Goal: Task Accomplishment & Management: Complete application form

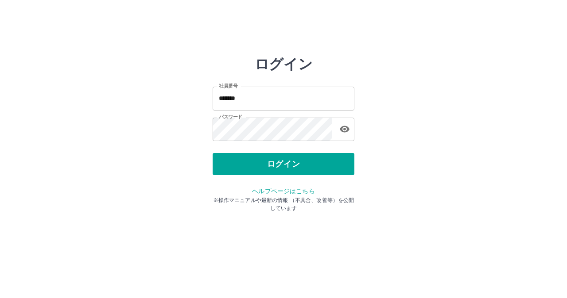
click at [255, 161] on div "ログイン" at bounding box center [284, 164] width 142 height 22
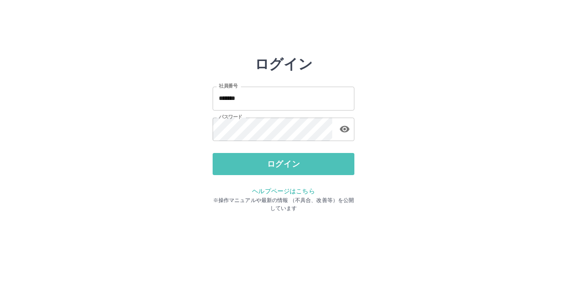
click at [255, 161] on button "ログイン" at bounding box center [284, 164] width 142 height 22
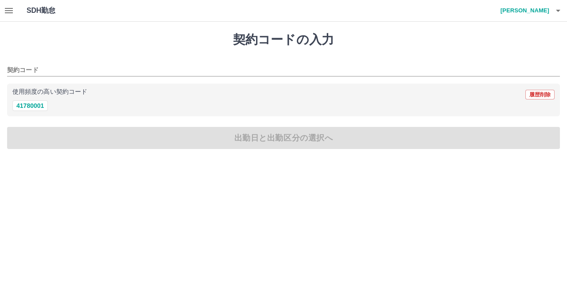
click at [9, 8] on icon "button" at bounding box center [9, 10] width 11 height 11
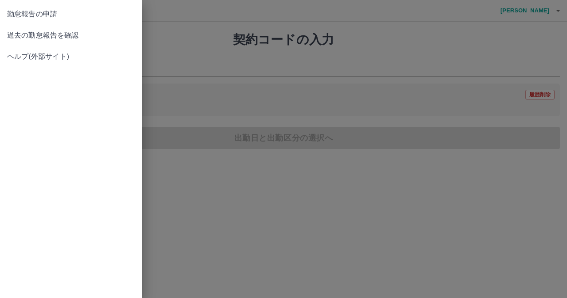
click at [19, 39] on span "過去の勤怠報告を確認" at bounding box center [71, 35] width 128 height 11
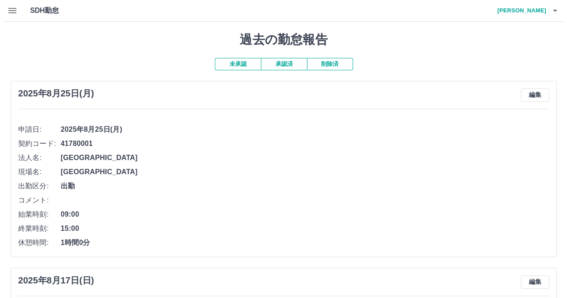
scroll to position [9, 0]
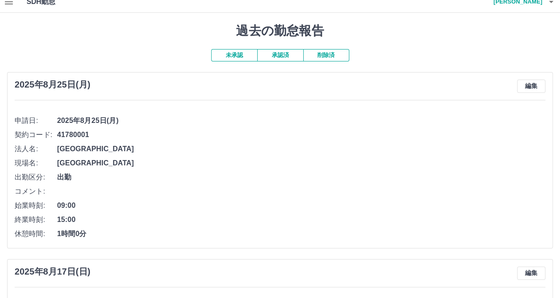
click at [21, 6] on div "SDH勤怠 村上　菜月子" at bounding box center [280, 2] width 560 height 22
click at [15, 4] on button "button" at bounding box center [9, 1] width 18 height 21
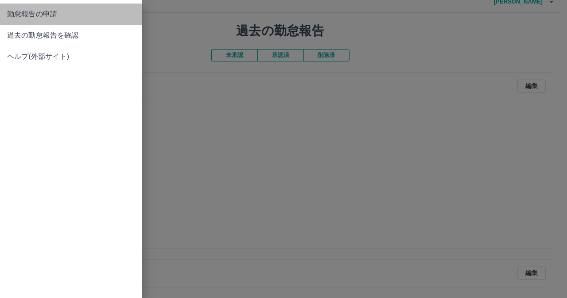
click at [44, 15] on span "勤怠報告の申請" at bounding box center [71, 14] width 128 height 11
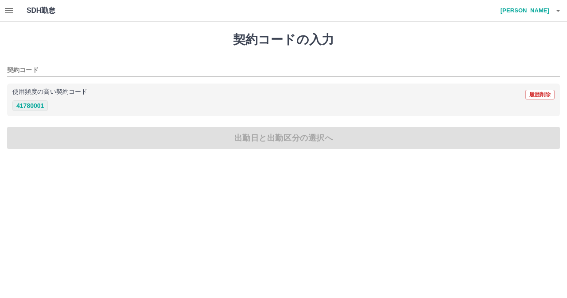
drag, startPoint x: 41, startPoint y: 110, endPoint x: 39, endPoint y: 105, distance: 5.6
click at [39, 105] on button "41780001" at bounding box center [29, 106] width 35 height 11
type input "********"
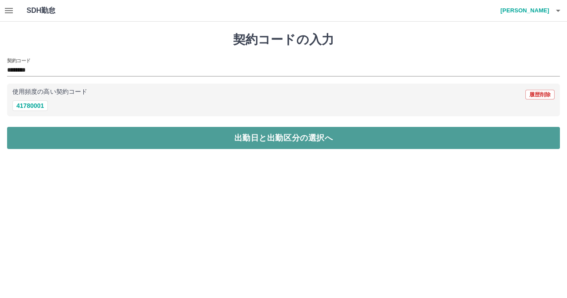
click at [77, 145] on button "出勤日と出勤区分の選択へ" at bounding box center [283, 138] width 553 height 22
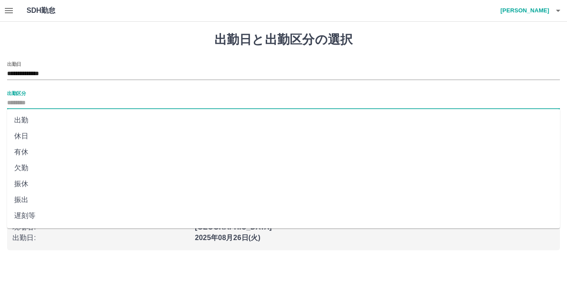
click at [49, 104] on input "出勤区分" at bounding box center [283, 103] width 553 height 11
click at [50, 122] on li "出勤" at bounding box center [283, 120] width 553 height 16
type input "**"
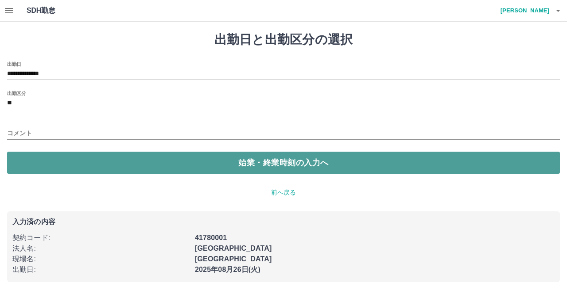
click at [72, 162] on button "始業・終業時刻の入力へ" at bounding box center [283, 163] width 553 height 22
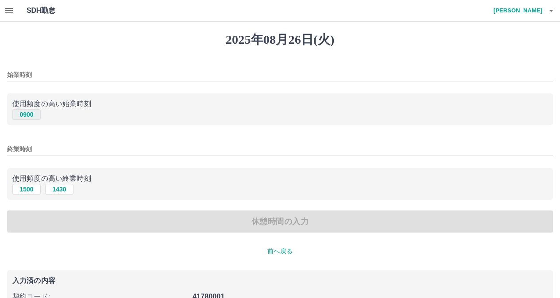
click at [32, 118] on button "0900" at bounding box center [26, 114] width 28 height 11
type input "****"
click at [26, 194] on button "1500" at bounding box center [26, 189] width 28 height 11
type input "****"
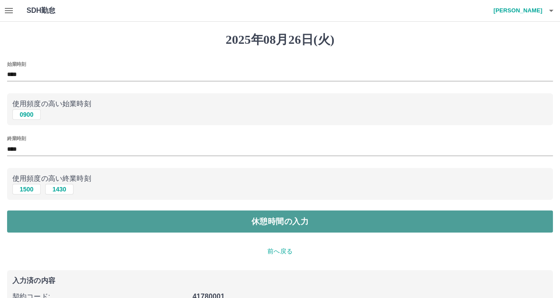
click at [54, 216] on button "休憩時間の入力" at bounding box center [280, 222] width 546 height 22
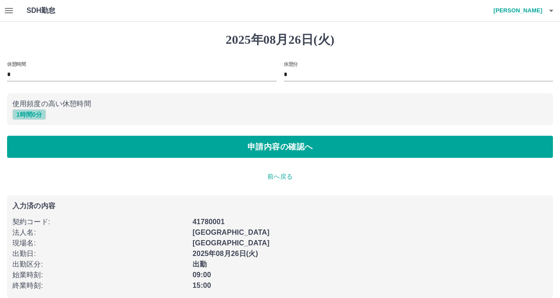
click at [26, 119] on button "1 時間 0 分" at bounding box center [29, 114] width 34 height 11
type input "*"
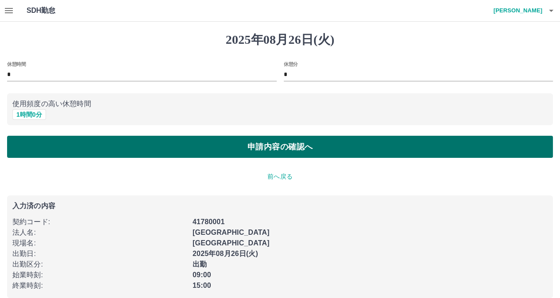
click at [39, 154] on button "申請内容の確認へ" at bounding box center [280, 147] width 546 height 22
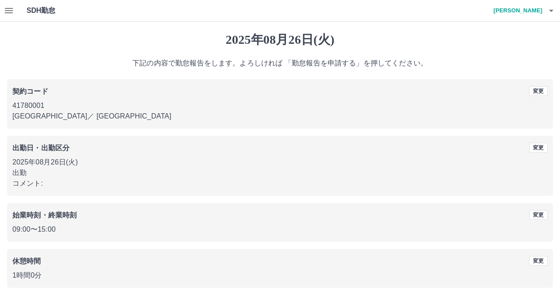
scroll to position [33, 0]
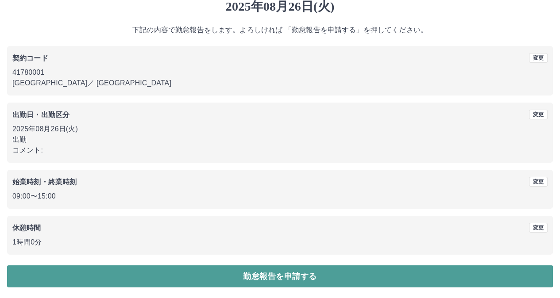
click at [229, 277] on button "勤怠報告を申請する" at bounding box center [280, 277] width 546 height 22
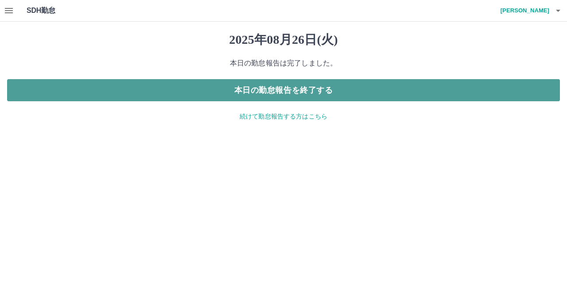
click at [436, 81] on button "本日の勤怠報告を終了する" at bounding box center [283, 90] width 553 height 22
